Goal: Find specific page/section: Find specific page/section

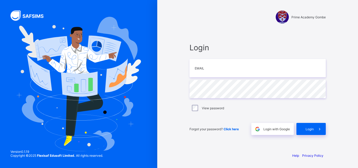
type input "*"
type input "**********"
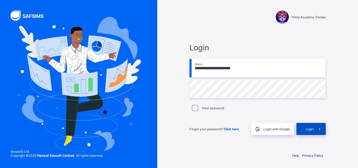
click at [311, 129] on span "Login" at bounding box center [310, 129] width 8 height 4
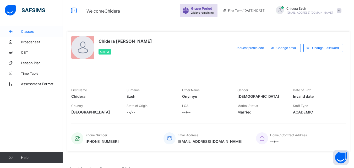
click at [24, 33] on span "Classes" at bounding box center [42, 31] width 42 height 4
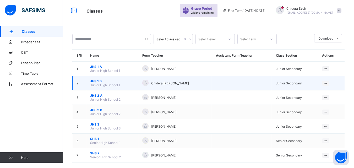
click at [197, 87] on td "Chidera [PERSON_NAME]" at bounding box center [175, 83] width 74 height 14
click at [95, 81] on span "JHS 1 B" at bounding box center [112, 81] width 44 height 4
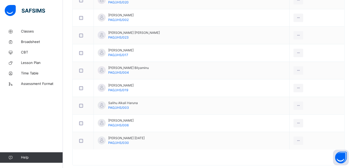
scroll to position [278, 0]
